Goal: Download file/media

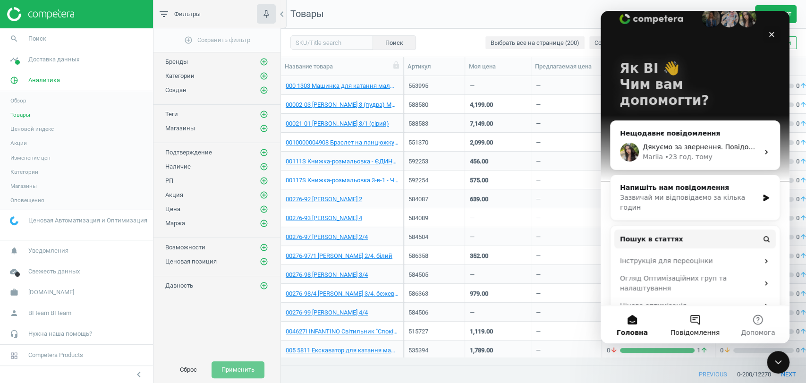
scroll to position [26, 0]
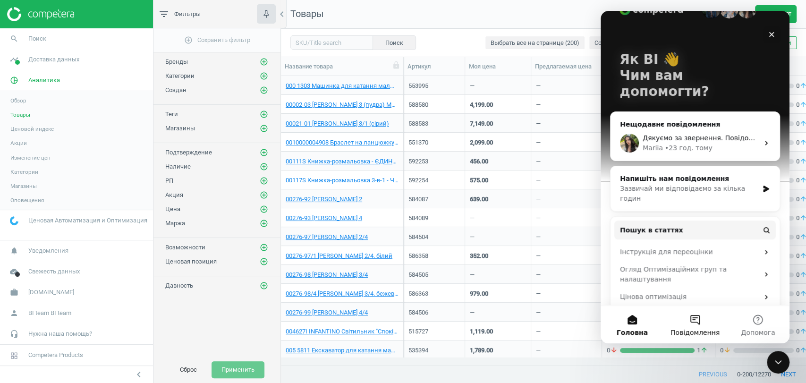
click at [695, 322] on button "Повідомлення" at bounding box center [694, 324] width 63 height 38
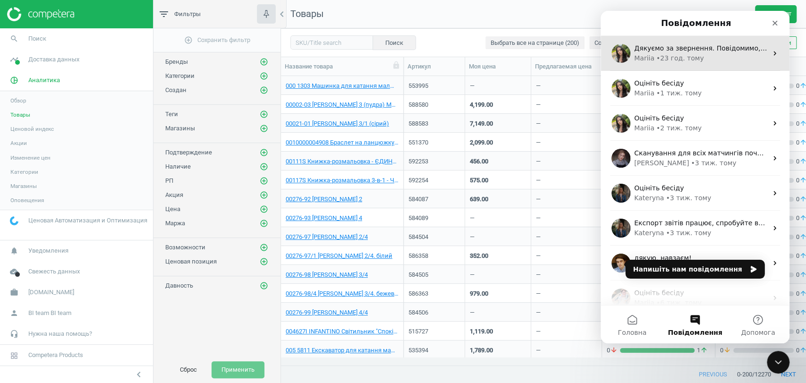
click at [726, 62] on div "Mariia • 23 год. тому" at bounding box center [700, 58] width 133 height 10
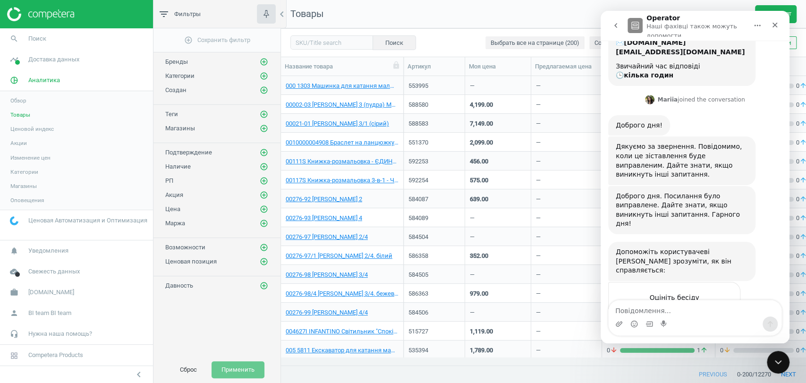
scroll to position [113, 0]
click at [71, 61] on span "Доставка данных" at bounding box center [53, 59] width 51 height 8
click at [33, 136] on span "Магазины" at bounding box center [23, 137] width 26 height 8
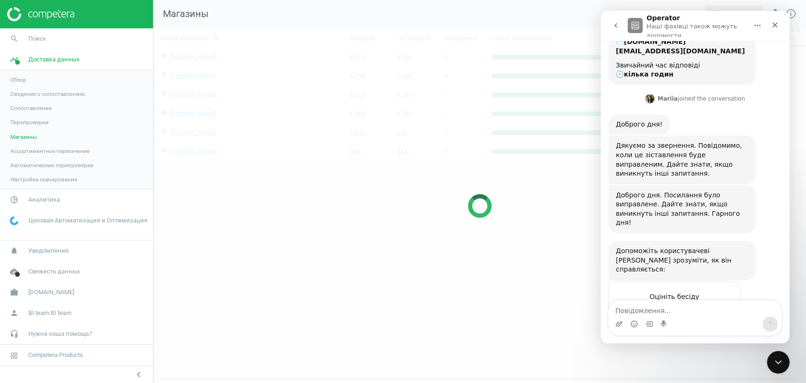
scroll to position [371, 669]
click at [505, 308] on div at bounding box center [479, 205] width 652 height 355
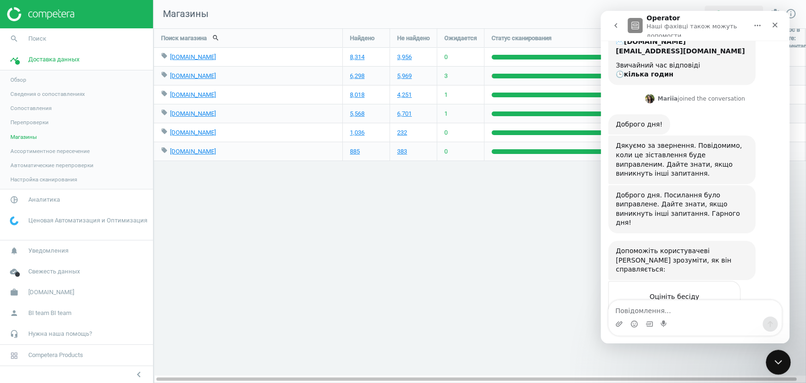
click at [769, 354] on div "Закрити програму для спілкування Intercom" at bounding box center [776, 360] width 23 height 23
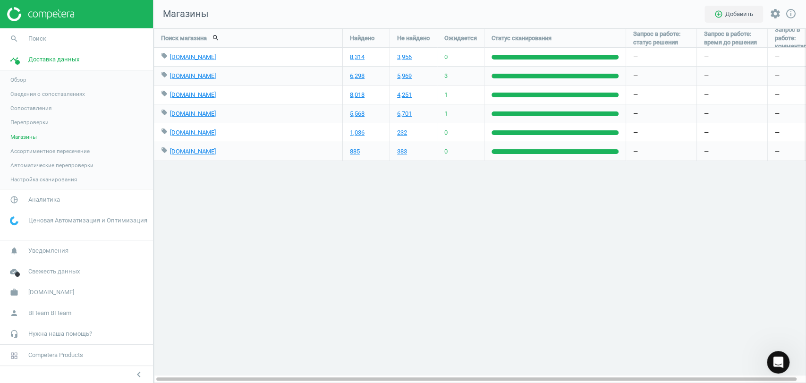
scroll to position [113, 0]
click at [38, 203] on span "Аналитика" at bounding box center [44, 199] width 32 height 8
click at [19, 115] on span "Товары" at bounding box center [20, 115] width 20 height 8
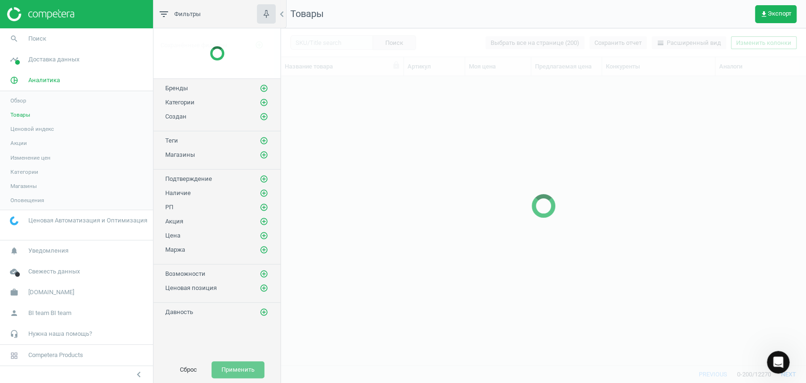
scroll to position [272, 516]
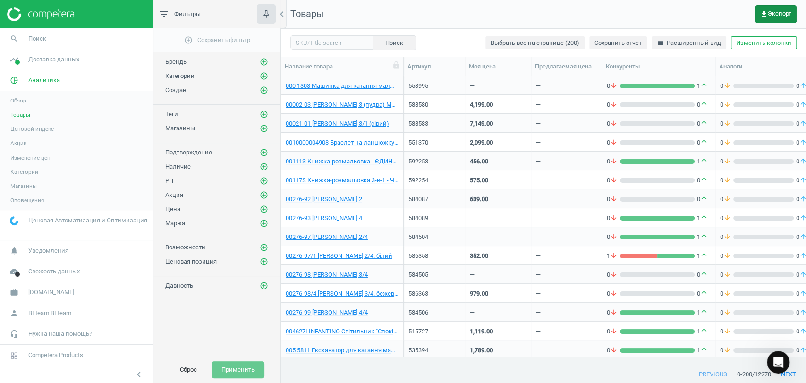
click at [776, 11] on span "get_app Экспорт" at bounding box center [775, 14] width 31 height 8
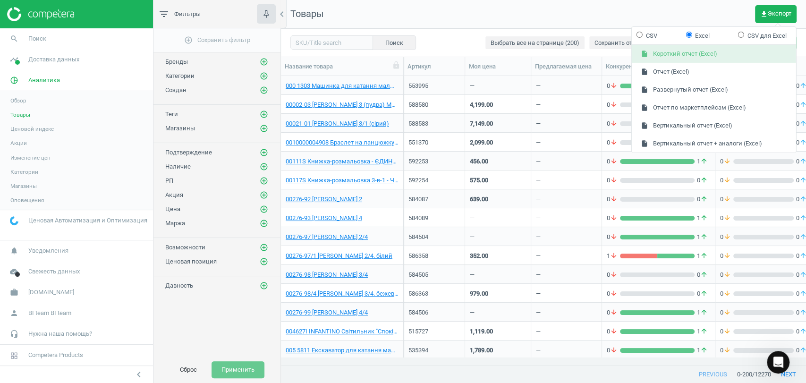
click at [695, 48] on button "insert_drive_file Короткий отчет (Excel)" at bounding box center [714, 54] width 164 height 18
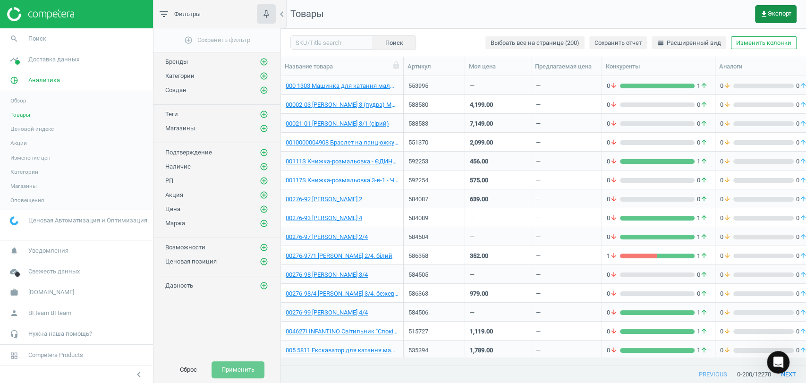
click at [758, 16] on button "get_app Экспорт" at bounding box center [776, 14] width 42 height 18
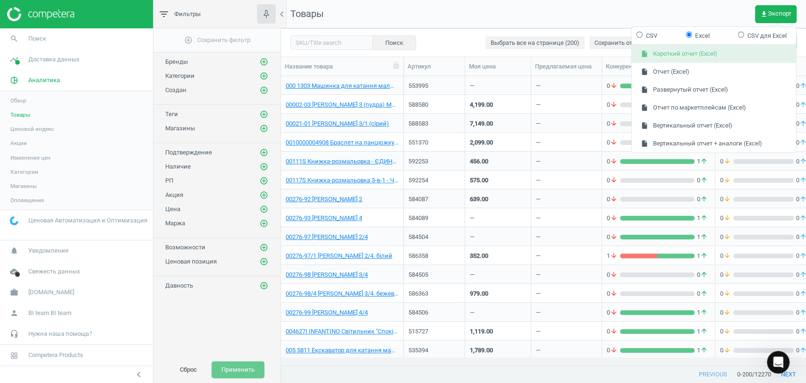
click at [689, 58] on button "insert_drive_file Короткий отчет (Excel)" at bounding box center [714, 54] width 164 height 18
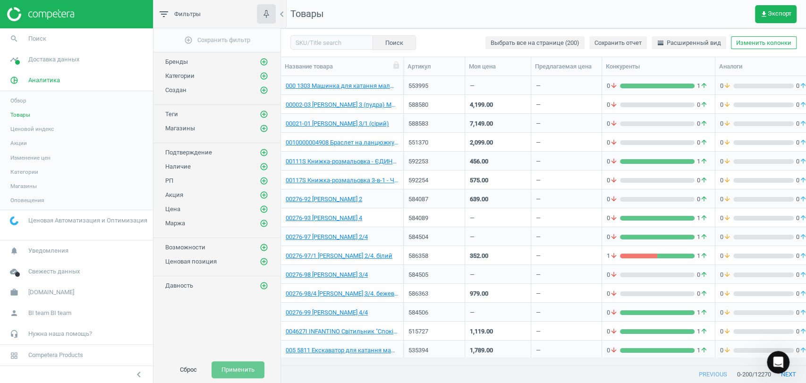
click at [520, 7] on nav "Товары get_app Экспорт" at bounding box center [543, 14] width 525 height 28
click at [778, 10] on span "get_app Экспорт" at bounding box center [775, 14] width 31 height 8
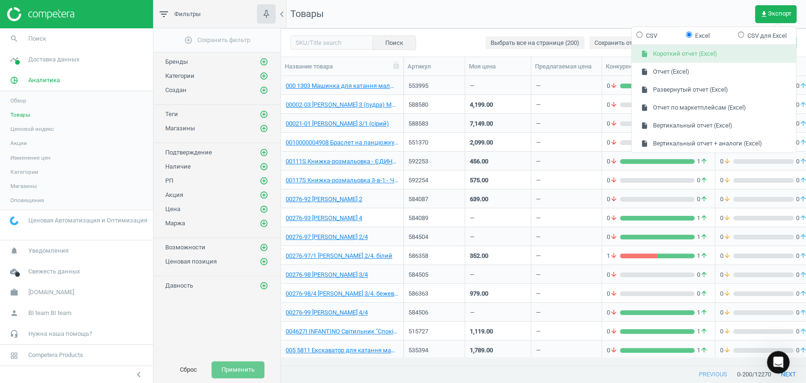
click at [715, 54] on button "insert_drive_file Короткий отчет (Excel)" at bounding box center [714, 54] width 164 height 18
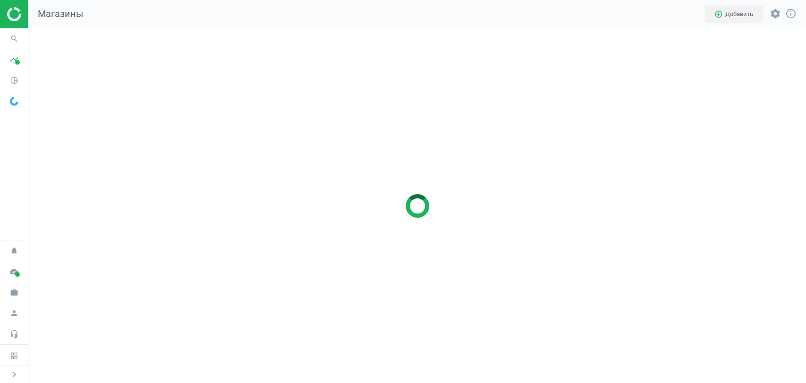
scroll to position [371, 794]
